Goal: Task Accomplishment & Management: Manage account settings

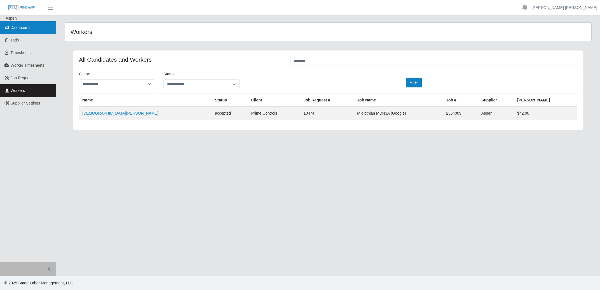
click at [19, 26] on span "Dashboard" at bounding box center [20, 27] width 19 height 4
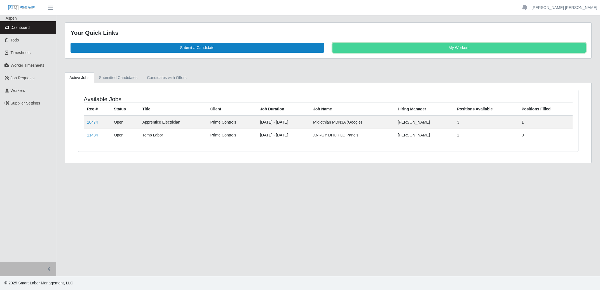
click at [390, 48] on link "My Workers" at bounding box center [460, 48] width 254 height 10
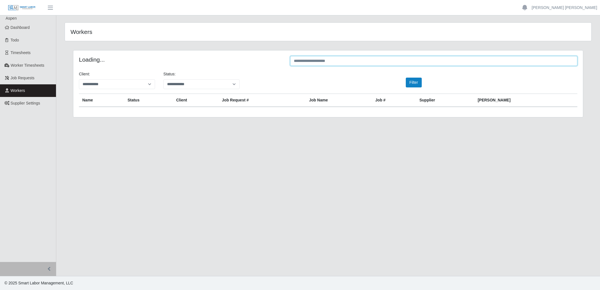
click at [366, 64] on input "text" at bounding box center [433, 61] width 287 height 10
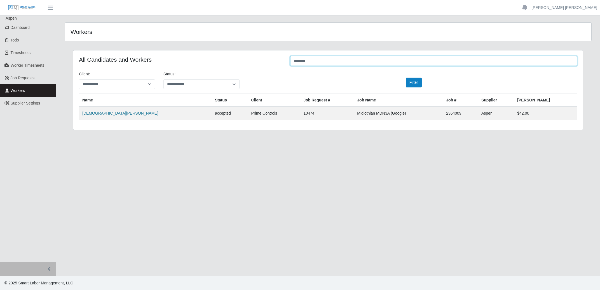
type input "********"
click at [95, 113] on link "Jesus Nava" at bounding box center [120, 113] width 76 height 4
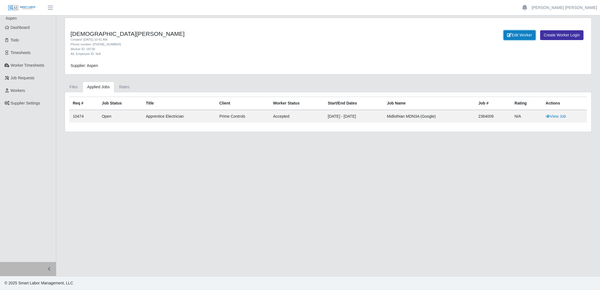
click at [515, 35] on link "Edit Worker" at bounding box center [520, 35] width 32 height 10
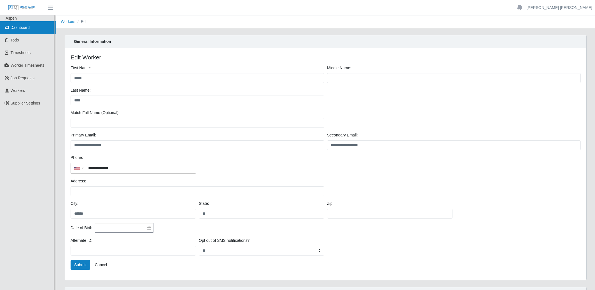
click at [37, 28] on link "Dashboard" at bounding box center [28, 27] width 56 height 13
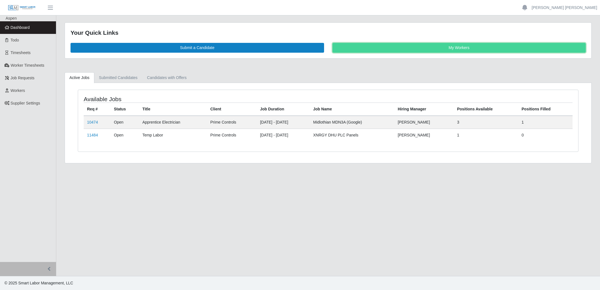
click at [418, 48] on link "My Workers" at bounding box center [460, 48] width 254 height 10
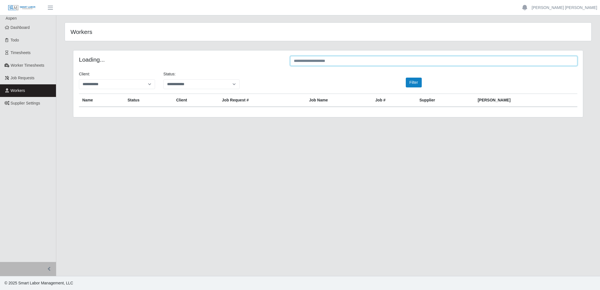
click at [408, 62] on input "text" at bounding box center [433, 61] width 287 height 10
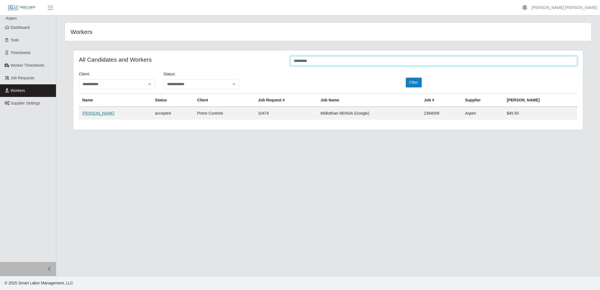
type input "*********"
click at [92, 113] on link "Pablo Mendoza" at bounding box center [98, 113] width 32 height 4
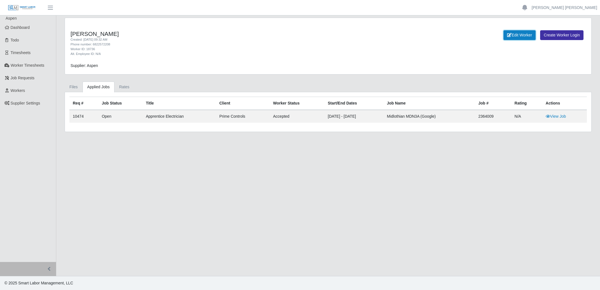
click at [527, 34] on link "Edit Worker" at bounding box center [520, 35] width 32 height 10
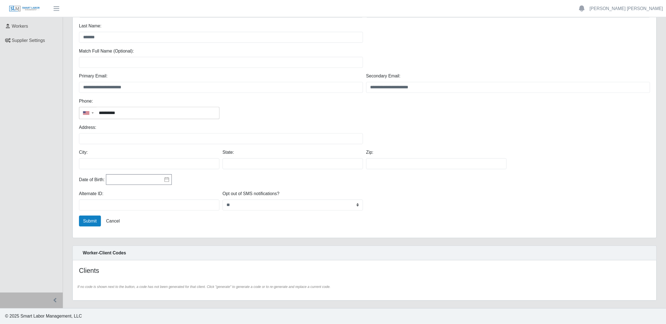
scroll to position [27, 0]
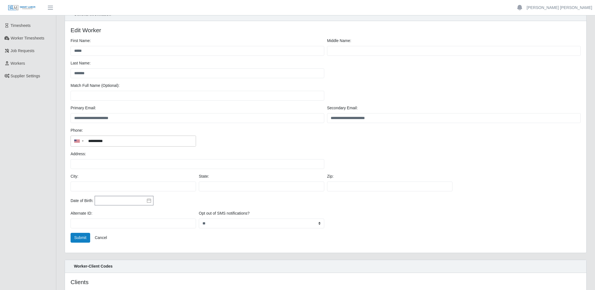
click at [479, 149] on div "**********" at bounding box center [325, 139] width 513 height 24
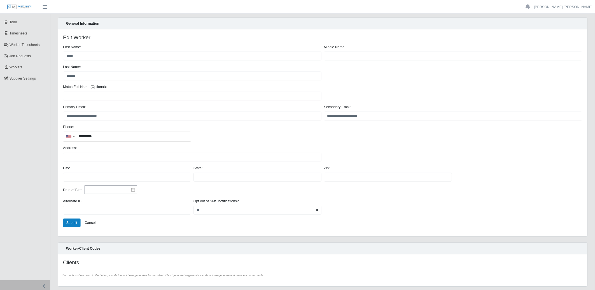
scroll to position [6, 0]
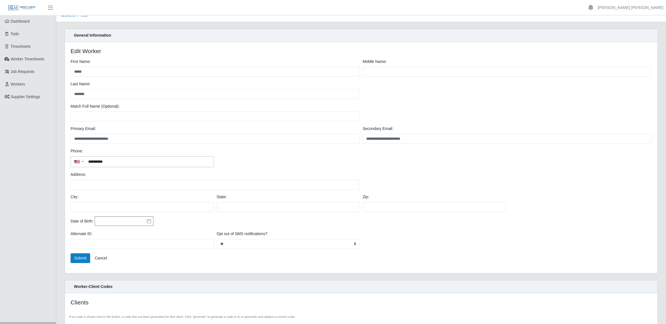
click at [519, 199] on div "City: State: Zip:" at bounding box center [361, 205] width 584 height 22
